Goal: Information Seeking & Learning: Learn about a topic

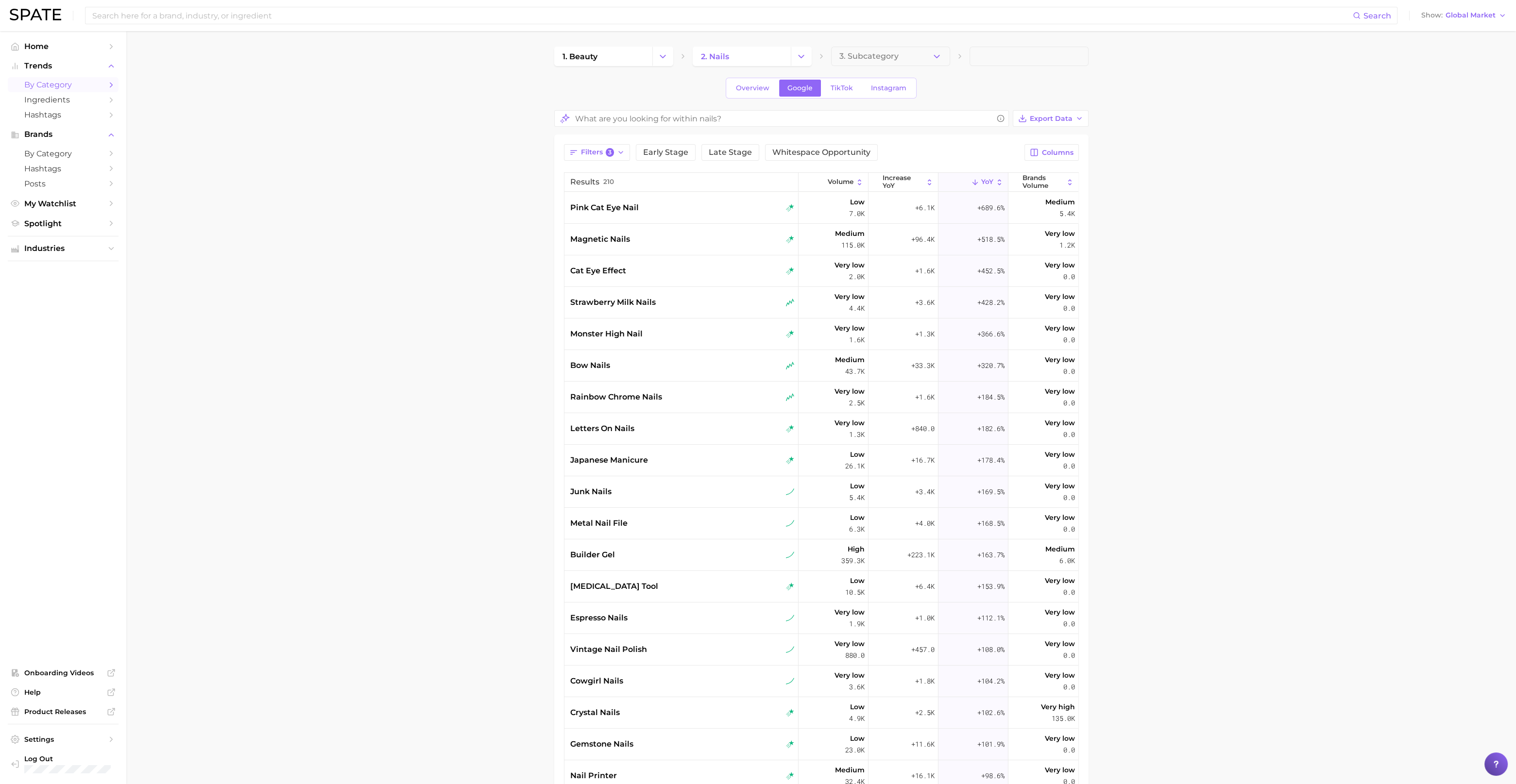
scroll to position [60, 0]
click at [604, 273] on span "monster high nail" at bounding box center [606, 274] width 72 height 11
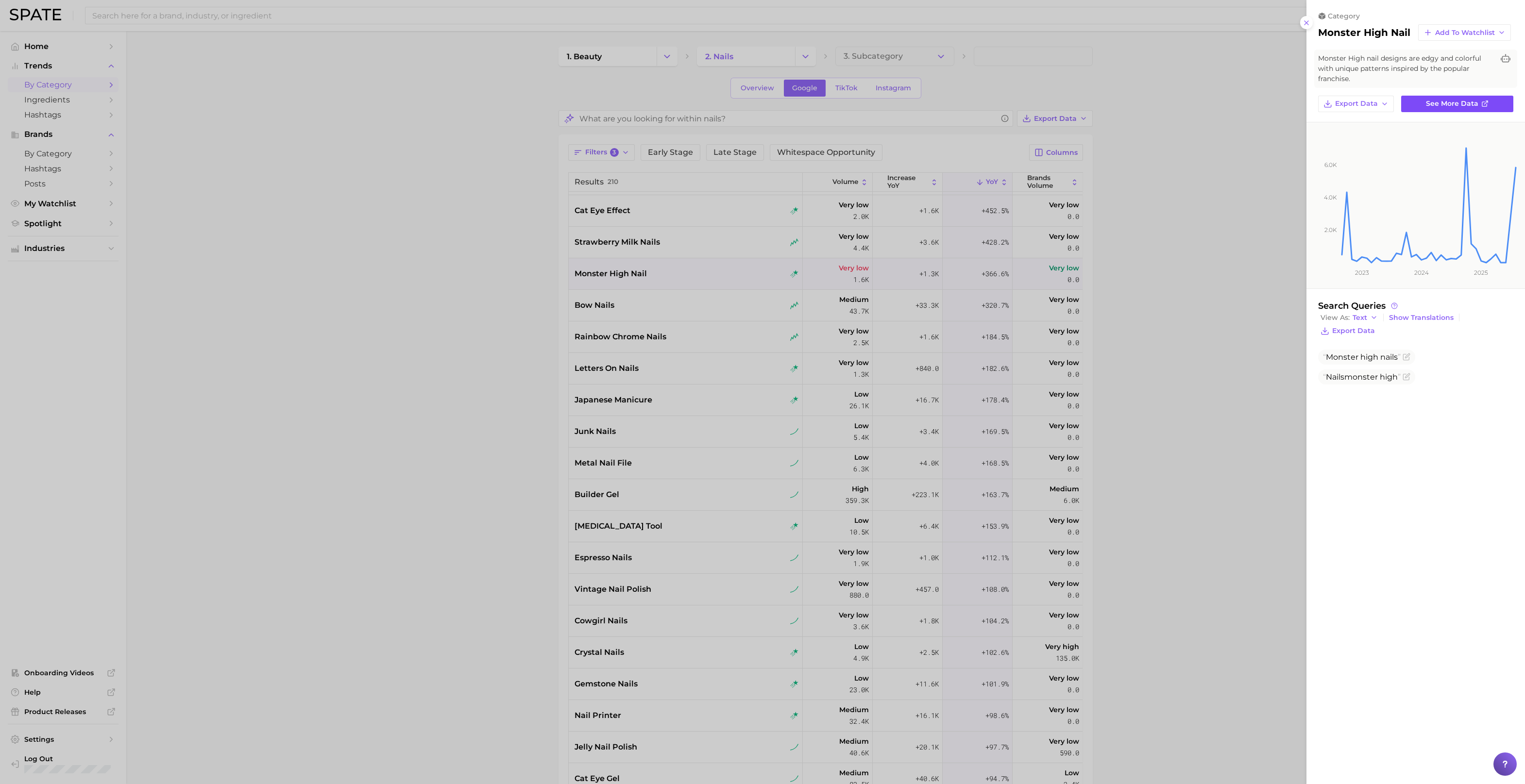
click at [1423, 103] on link "See more data" at bounding box center [1457, 104] width 112 height 16
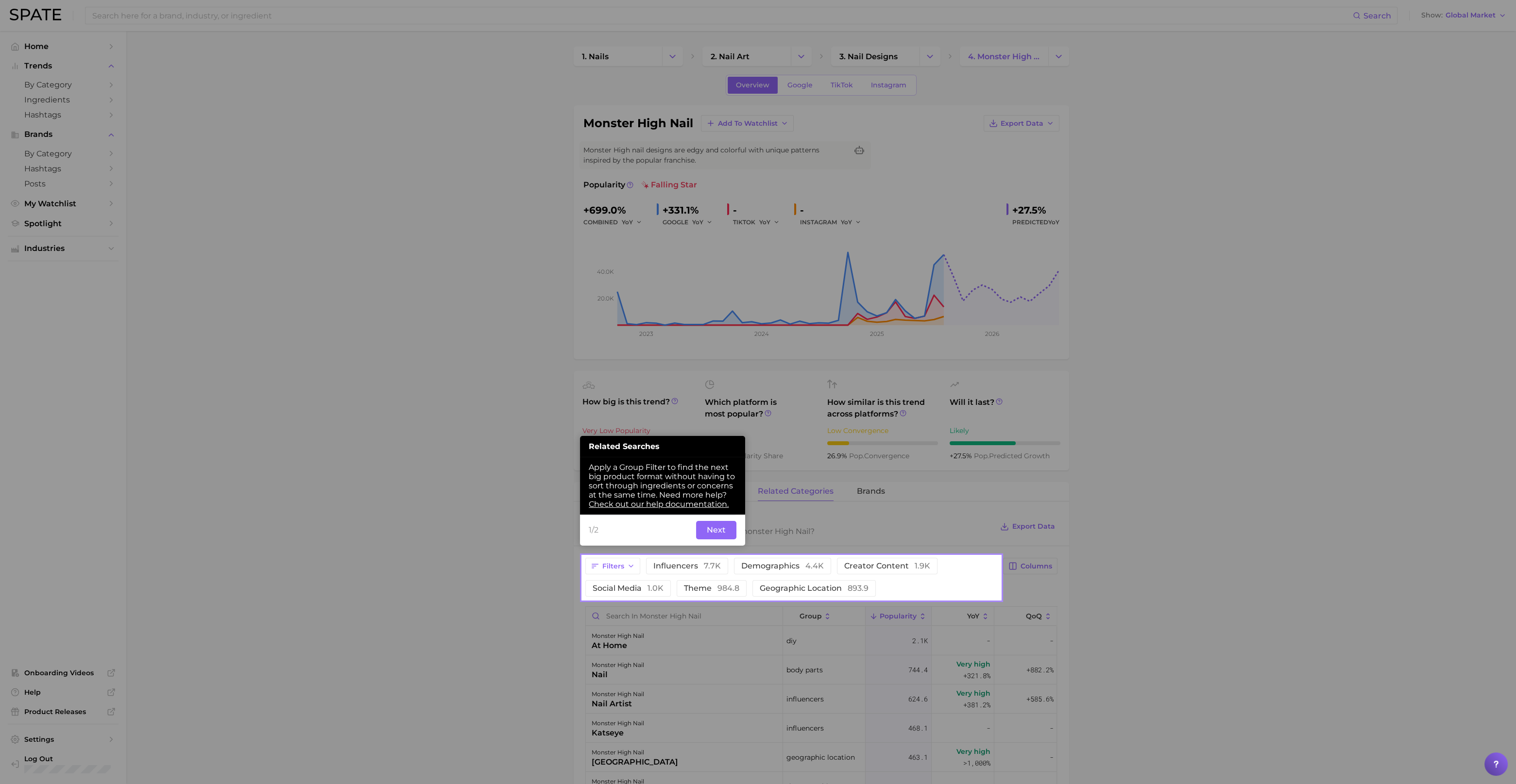
click at [517, 541] on div at bounding box center [291, 725] width 582 height 1451
click at [707, 536] on button "Next" at bounding box center [716, 530] width 41 height 18
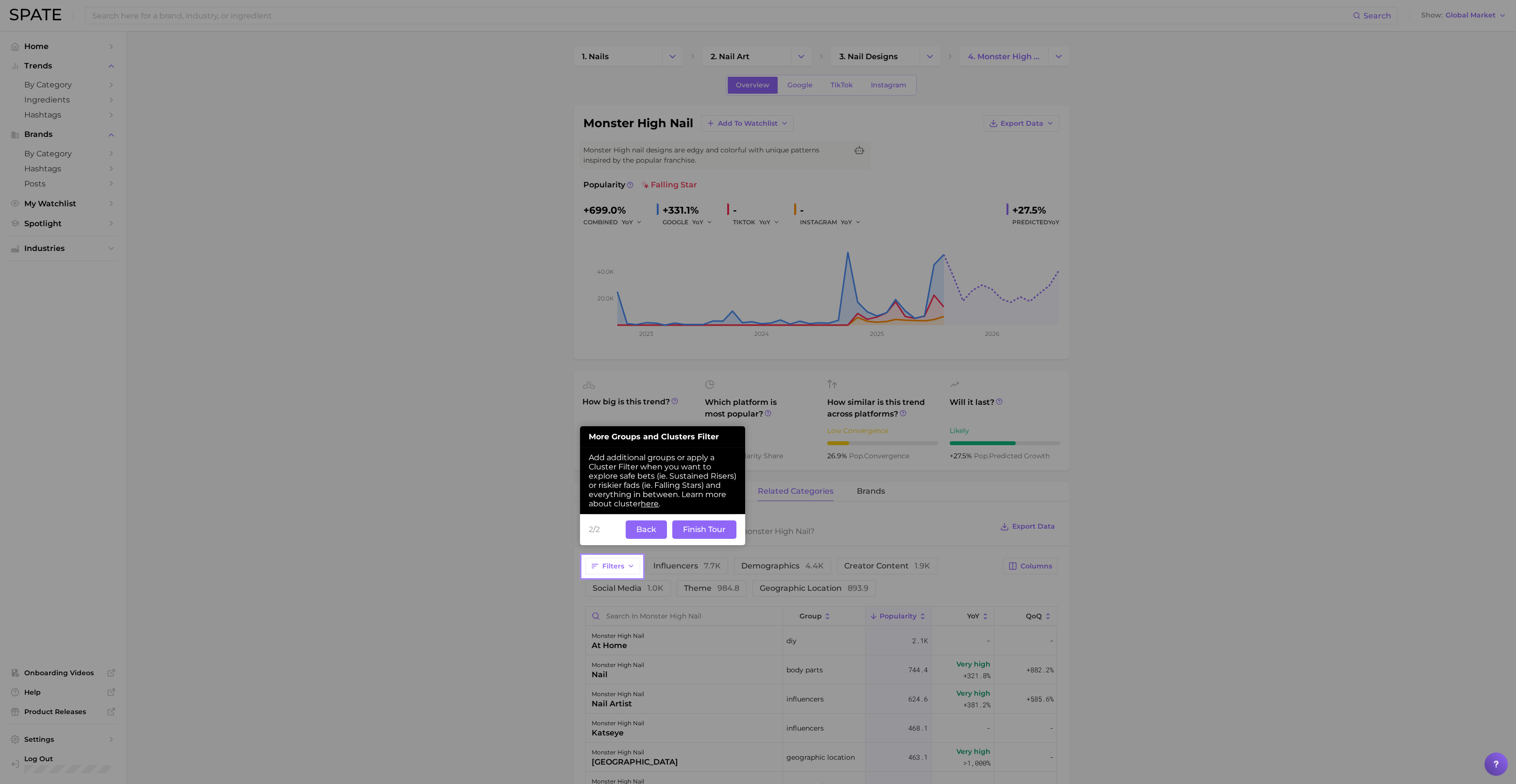
click at [707, 535] on button "Finish Tour" at bounding box center [704, 529] width 64 height 18
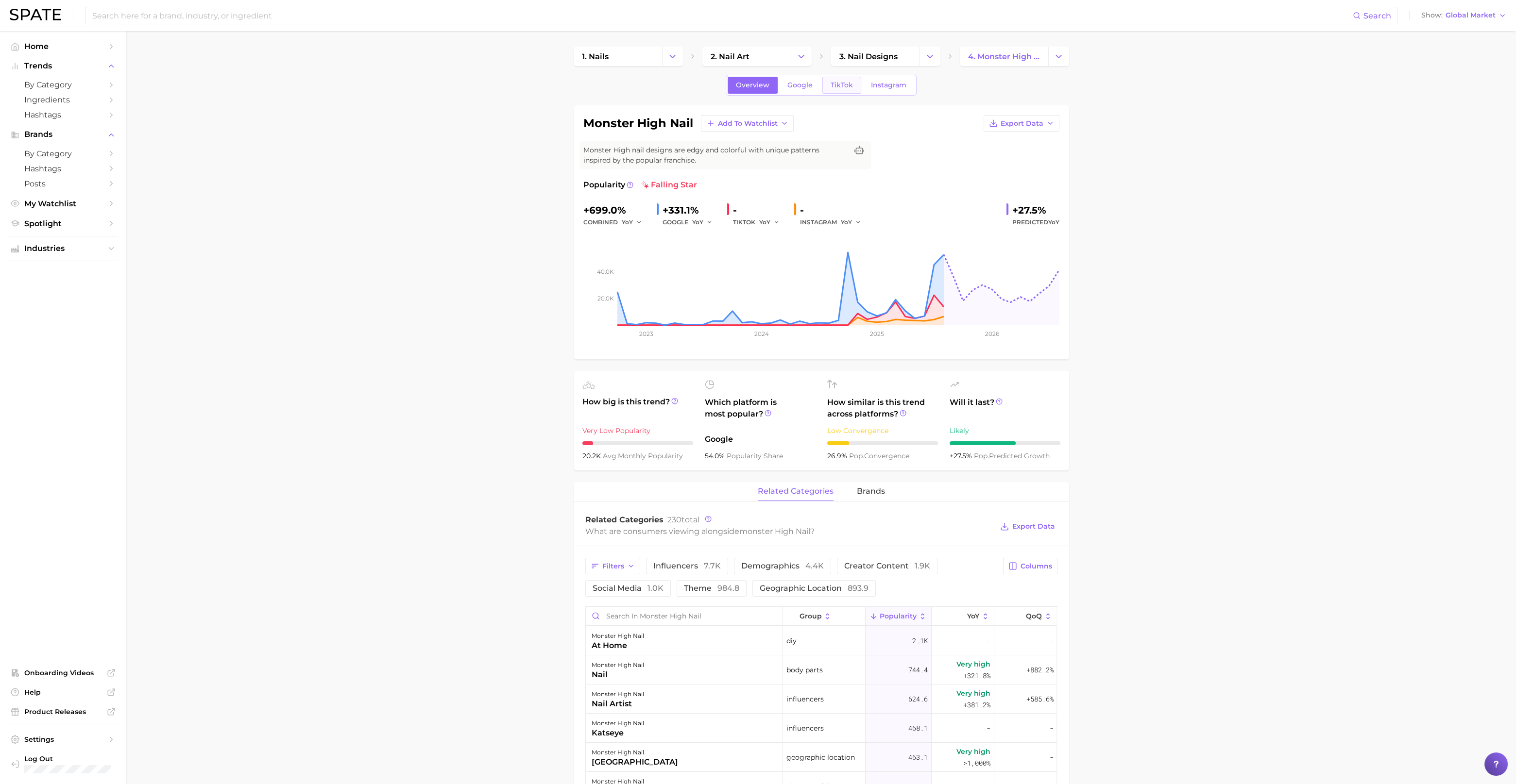
click at [843, 88] on span "TikTok" at bounding box center [841, 85] width 22 height 8
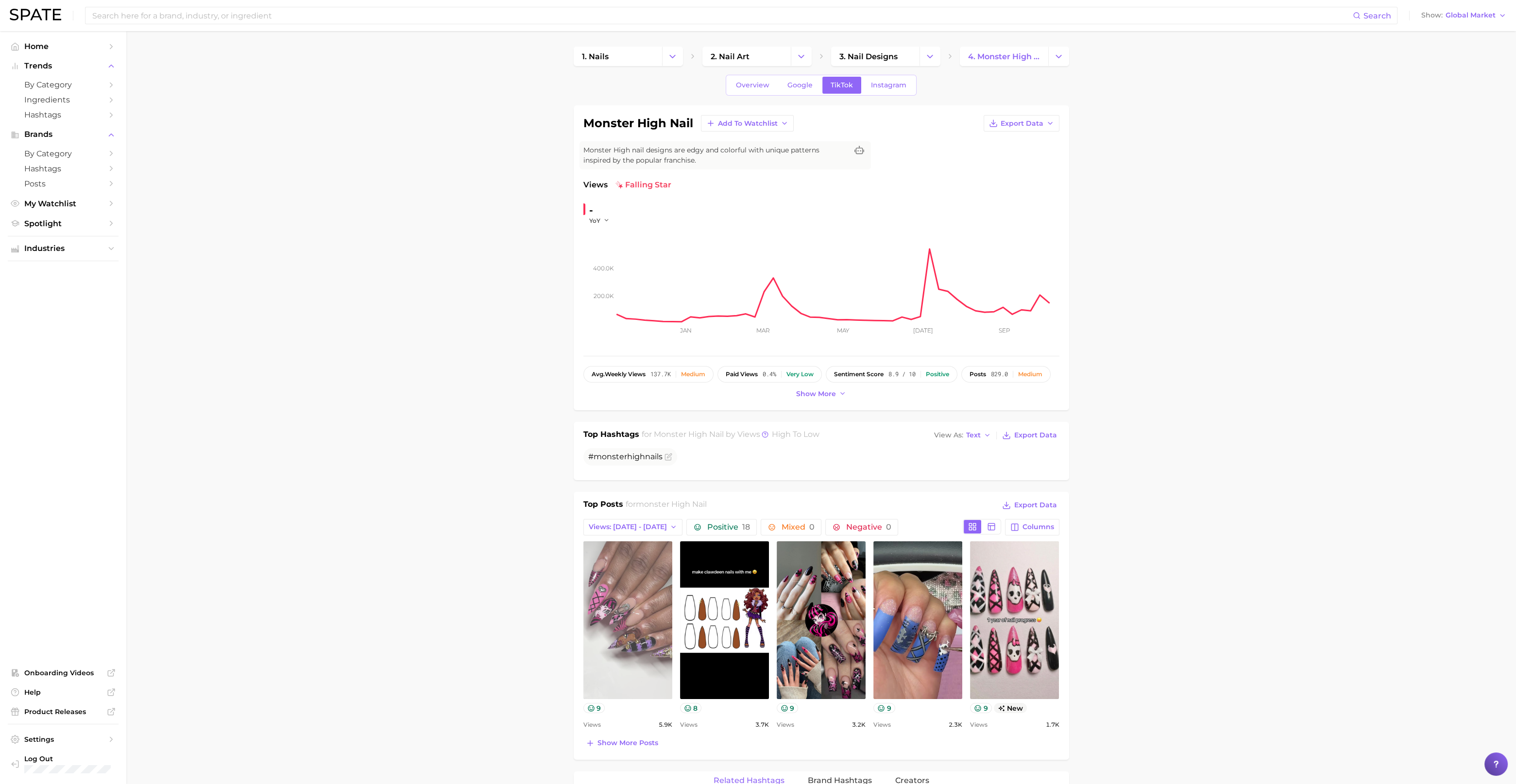
click at [644, 578] on link "view post on TikTok" at bounding box center [628, 620] width 89 height 158
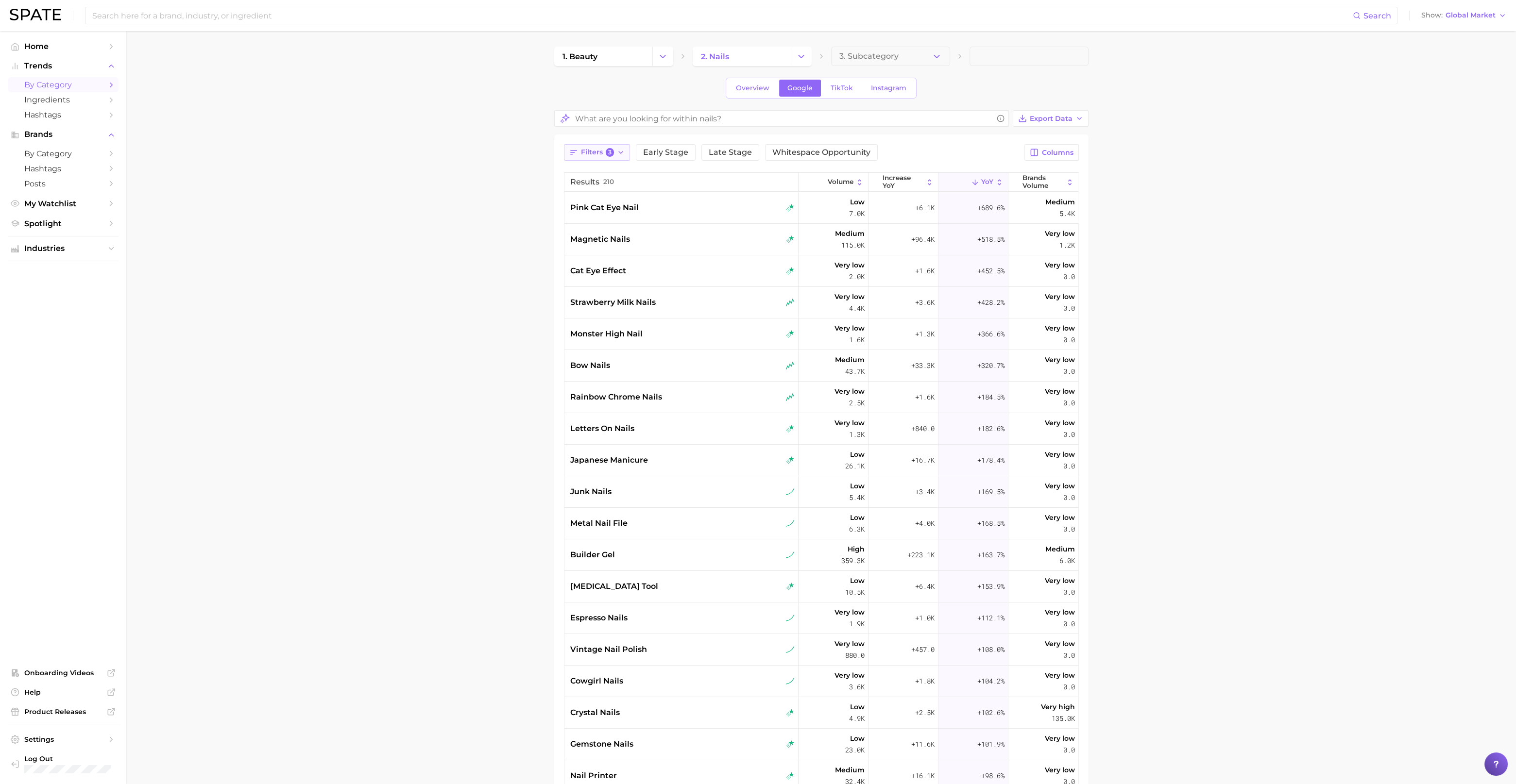
click at [595, 150] on span "Filters 3" at bounding box center [597, 153] width 34 height 9
click at [583, 214] on img "button" at bounding box center [580, 213] width 8 height 8
click at [512, 260] on main "1. beauty 2. nails 3. Subcategory Overview Google TikTok Instagram Export Data …" at bounding box center [821, 523] width 1390 height 984
click at [620, 155] on icon "button" at bounding box center [621, 152] width 8 height 8
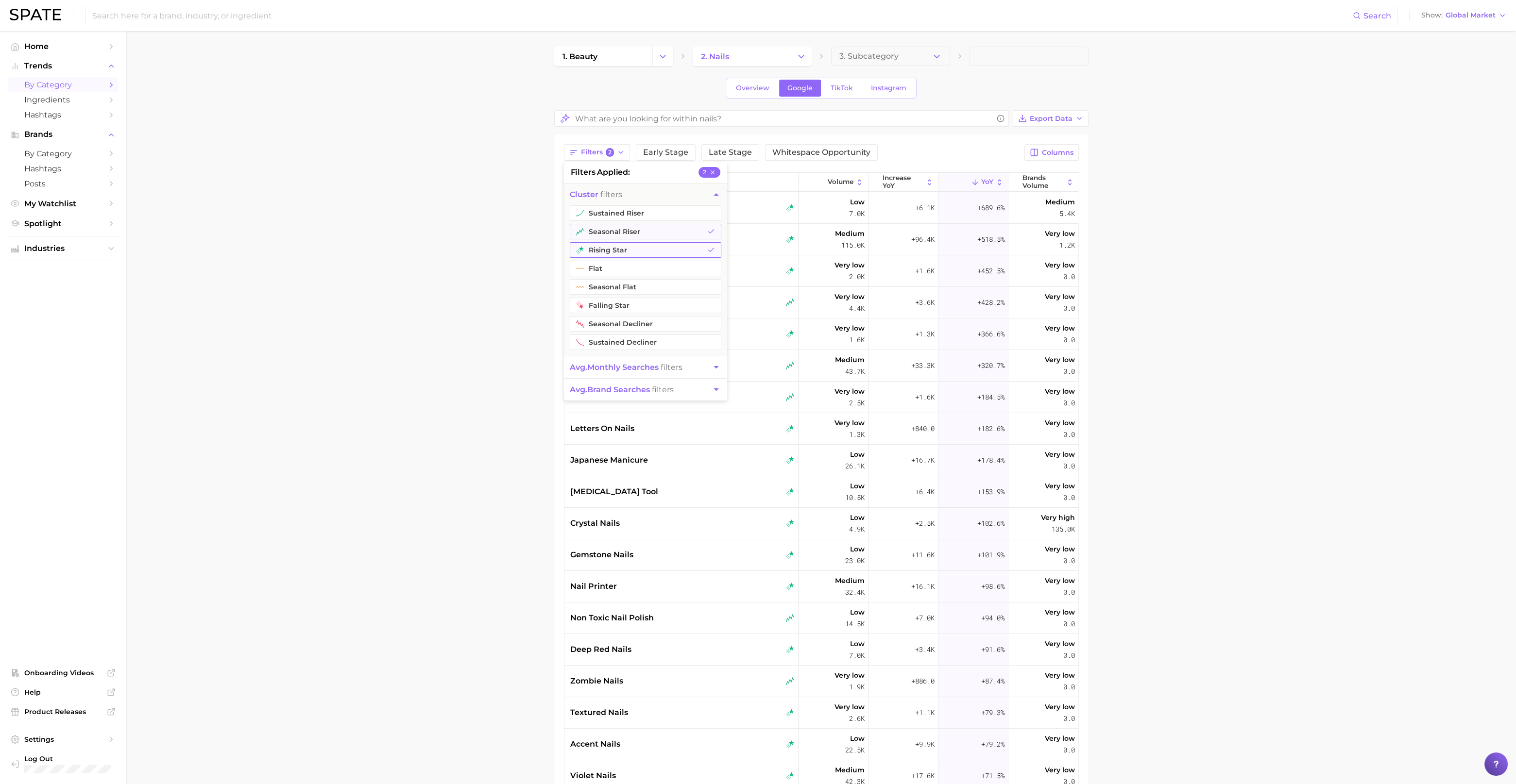
click at [593, 245] on button "rising star" at bounding box center [645, 250] width 152 height 16
click at [515, 246] on main "1. beauty 2. nails 3. Subcategory Overview Google TikTok Instagram Export Data …" at bounding box center [821, 523] width 1390 height 984
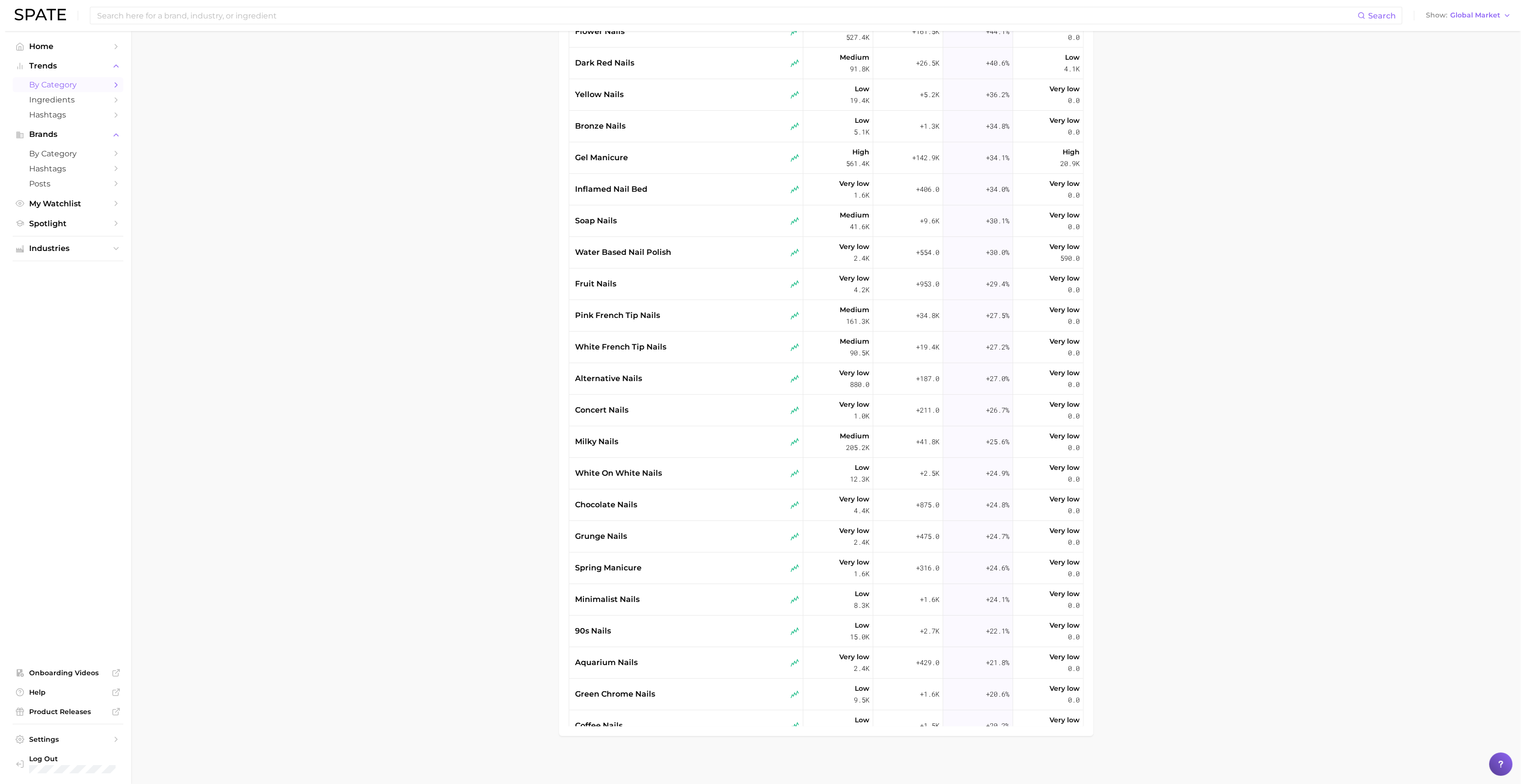
scroll to position [425, 0]
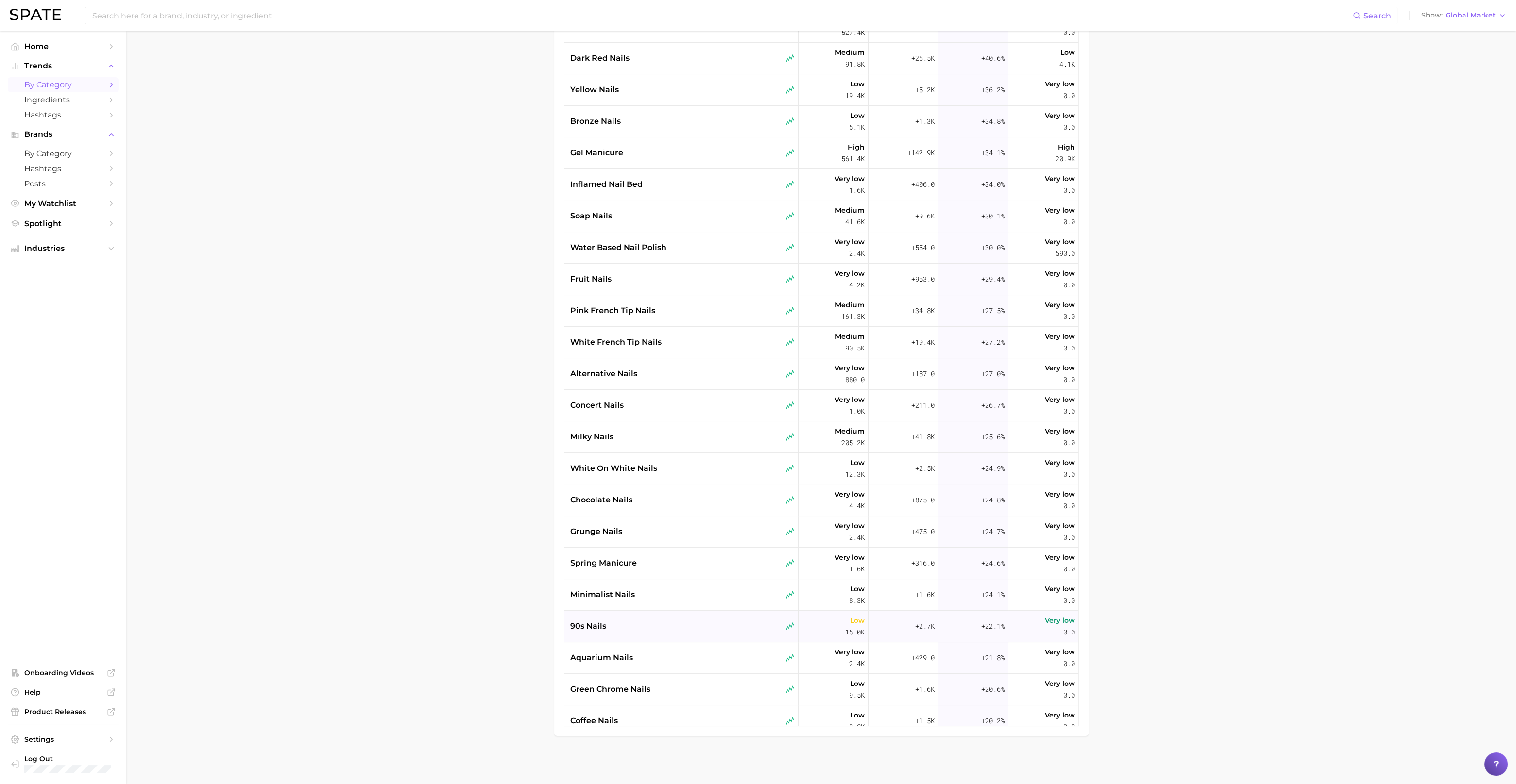
click at [617, 624] on div "90s nails" at bounding box center [682, 626] width 224 height 11
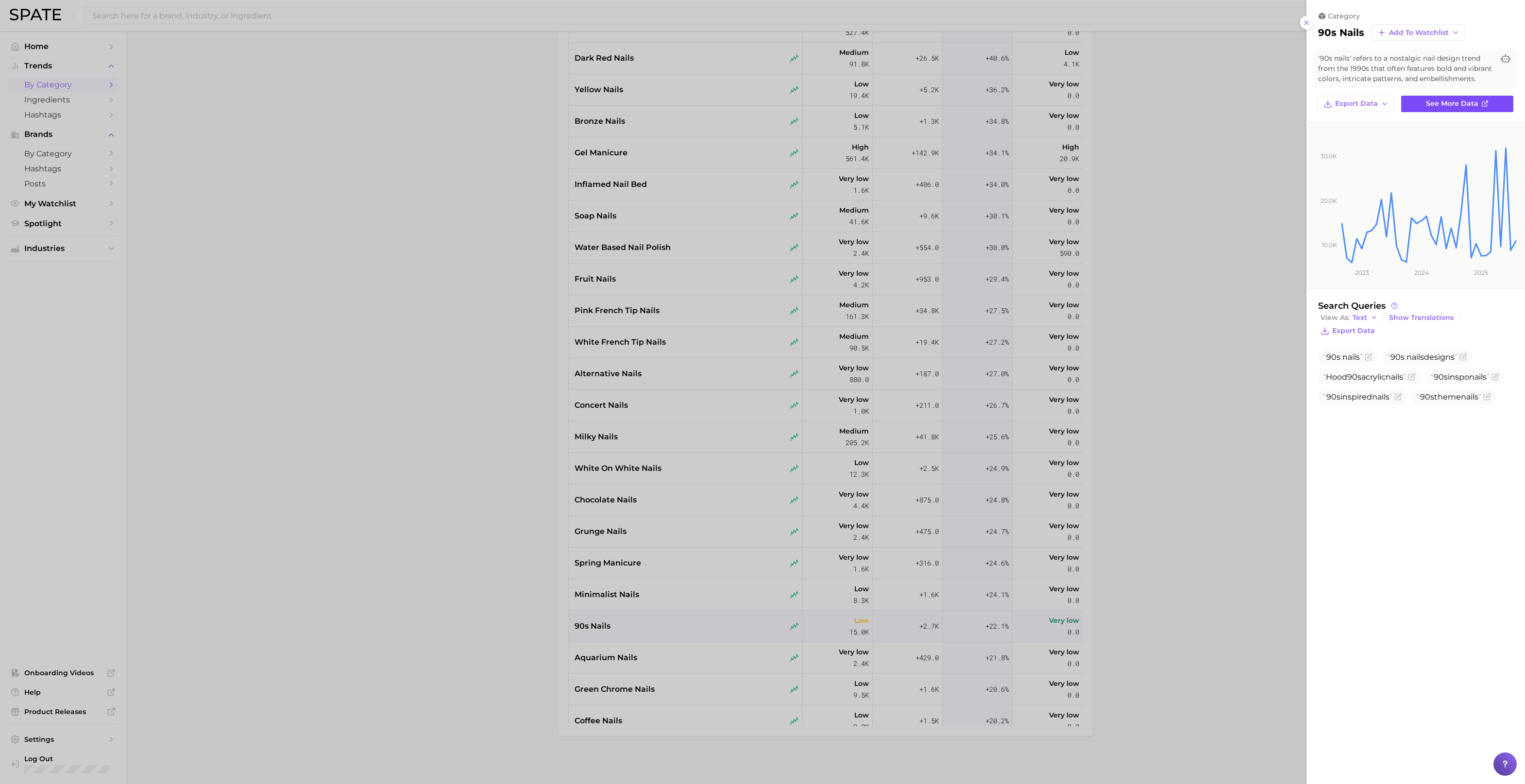
click at [1453, 100] on span "See more data" at bounding box center [1452, 103] width 53 height 8
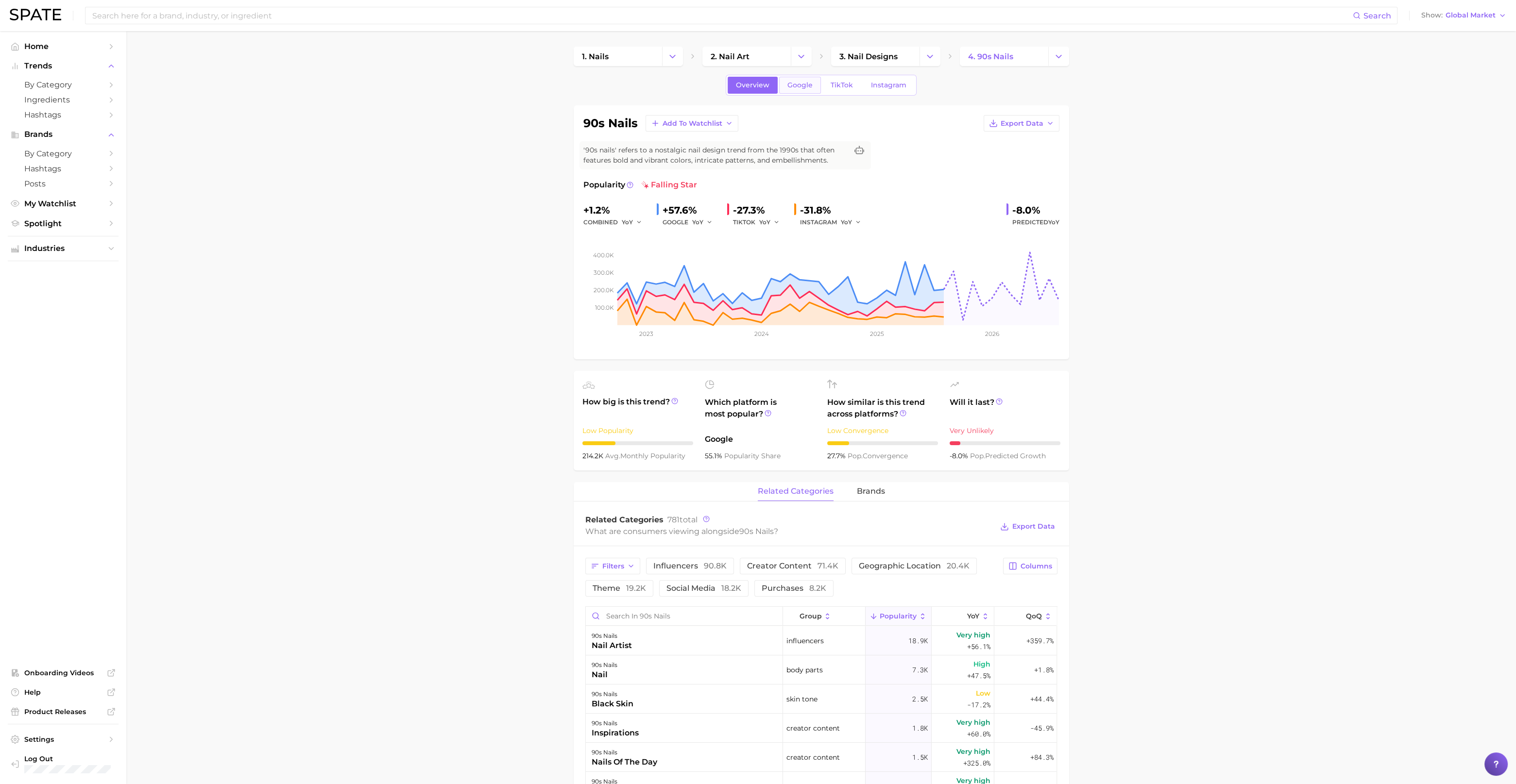
click at [800, 87] on span "Google" at bounding box center [800, 85] width 25 height 8
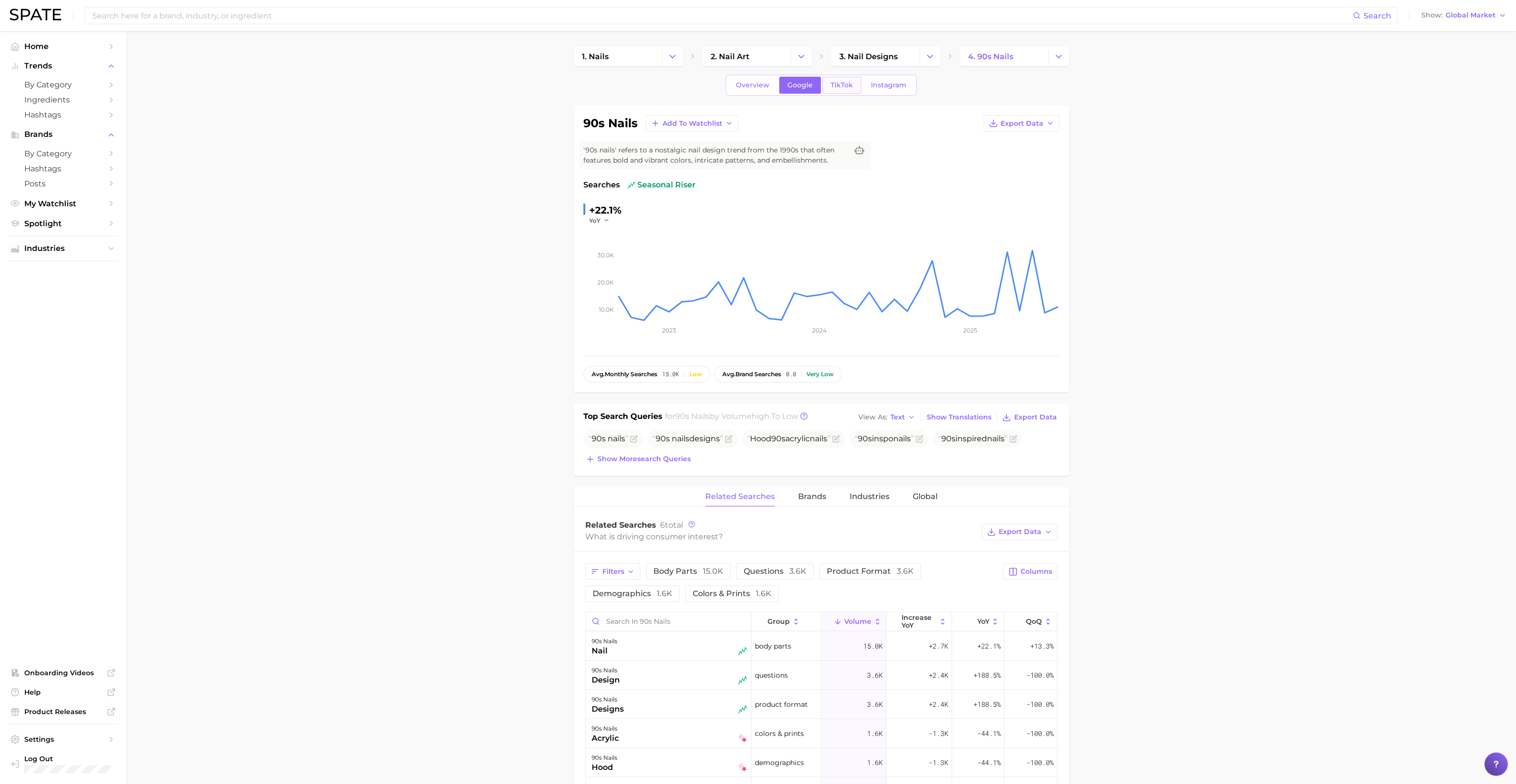
click at [836, 88] on span "TikTok" at bounding box center [841, 85] width 22 height 8
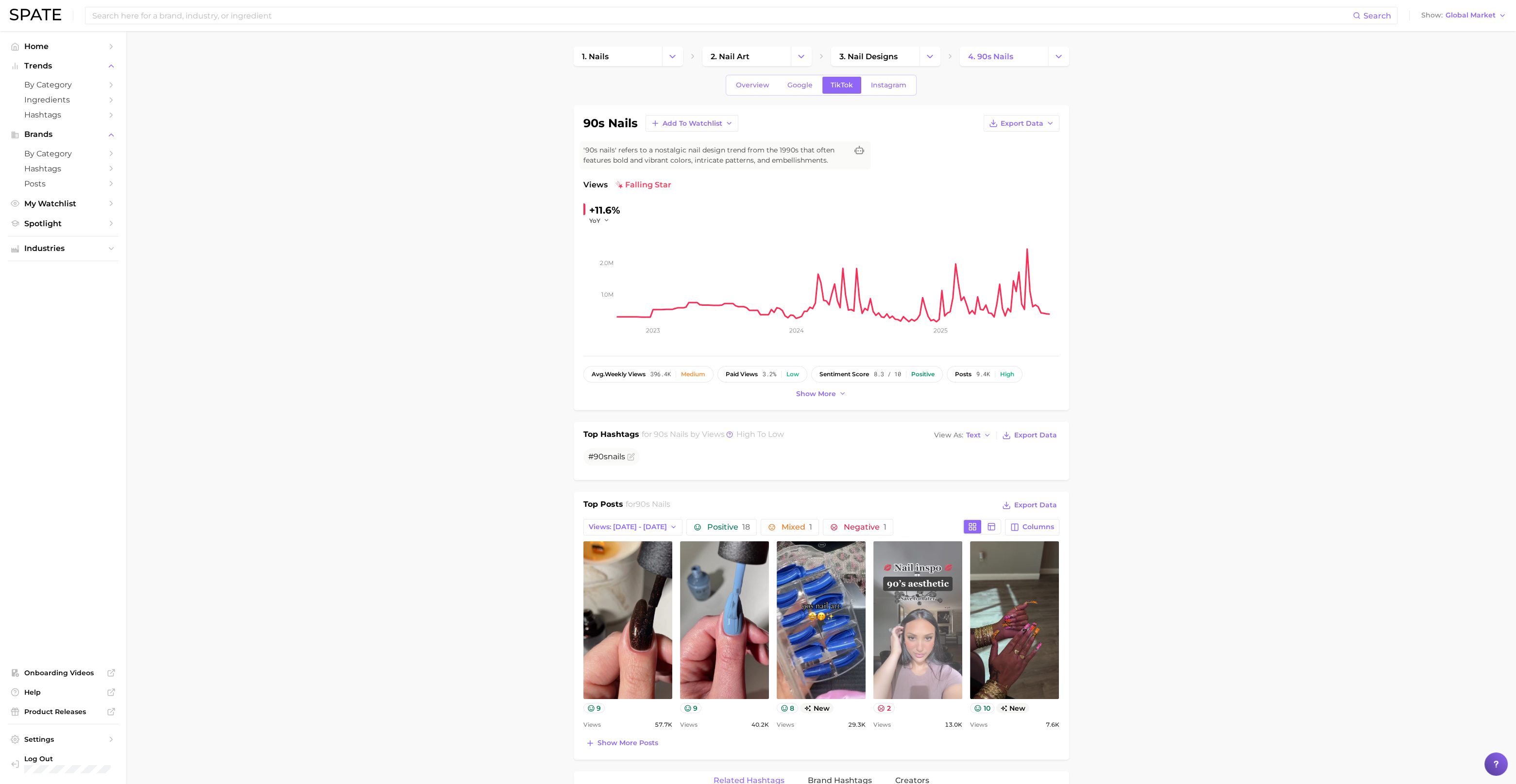
click at [941, 596] on link "view post on TikTok" at bounding box center [917, 620] width 89 height 158
